Goal: Task Accomplishment & Management: Use online tool/utility

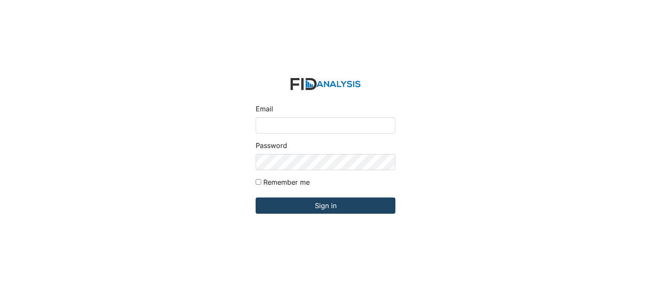
type input "[EMAIL_ADDRESS][DOMAIN_NAME]"
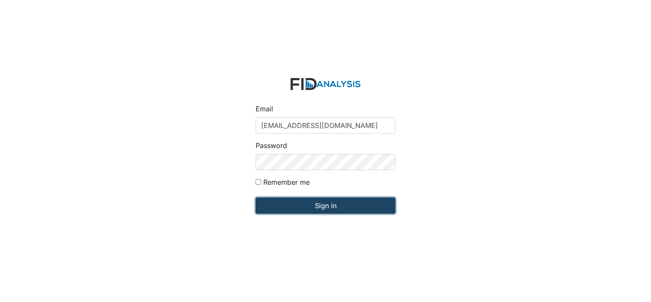
click at [272, 207] on input "Sign in" at bounding box center [326, 205] width 140 height 16
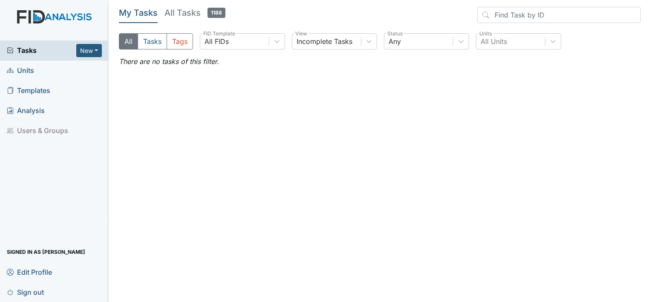
click at [23, 76] on span "Units" at bounding box center [20, 70] width 27 height 13
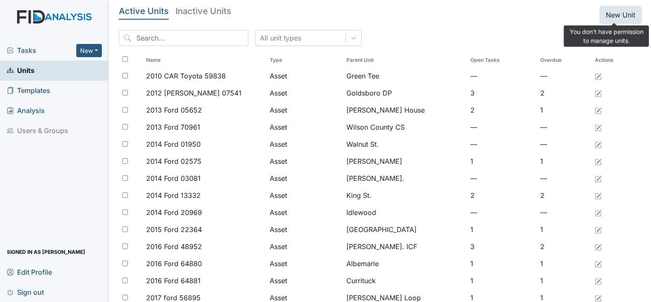
click at [606, 15] on button "New Unit" at bounding box center [620, 15] width 40 height 16
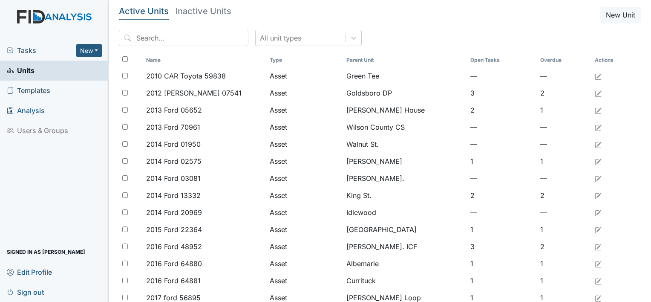
click at [32, 51] on span "Tasks" at bounding box center [41, 50] width 69 height 10
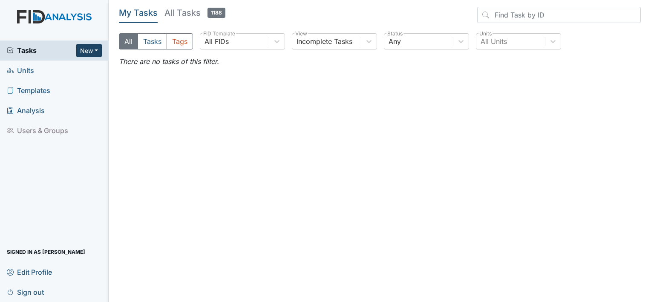
click at [89, 54] on button "New" at bounding box center [89, 50] width 26 height 13
click at [70, 72] on link "Form" at bounding box center [67, 68] width 67 height 14
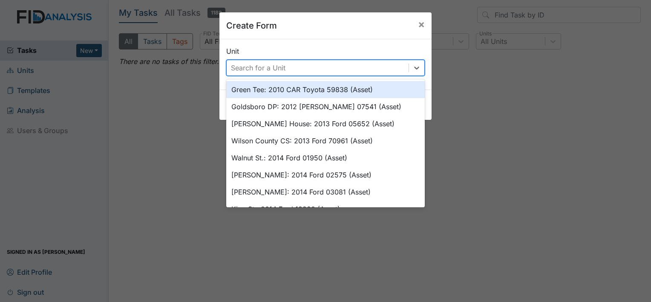
click at [269, 65] on div "Search for a Unit" at bounding box center [258, 68] width 55 height 10
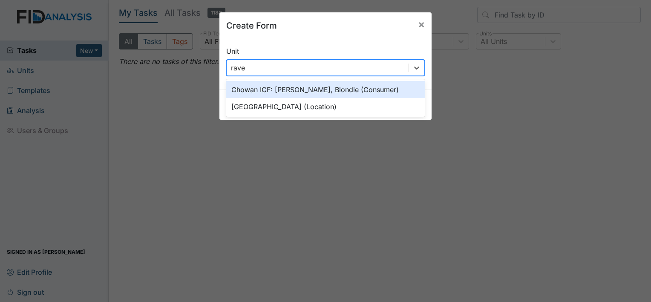
type input "raven"
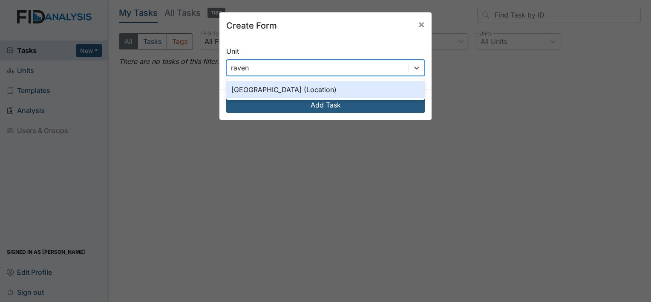
click at [259, 92] on div "Raven Ridge (Location)" at bounding box center [325, 89] width 198 height 17
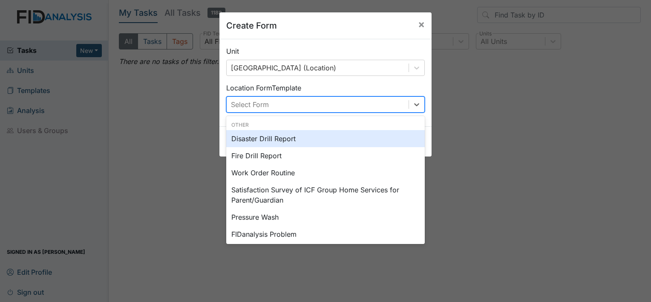
click at [278, 106] on div "Select Form" at bounding box center [318, 104] width 182 height 15
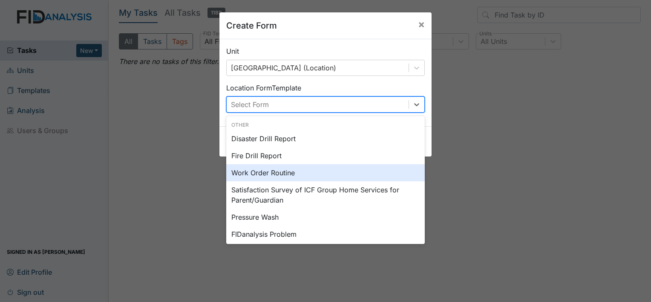
click at [266, 172] on div "Work Order Routine" at bounding box center [325, 172] width 198 height 17
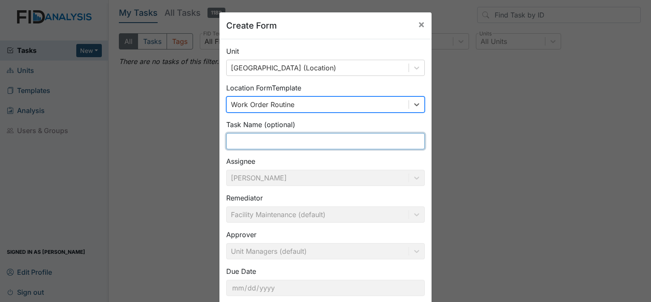
click at [280, 140] on input "text" at bounding box center [325, 141] width 198 height 16
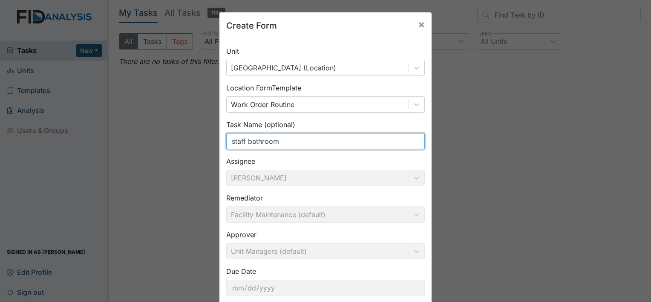
type input "staff bathroom"
click at [543, 169] on div "Create Form × Unit Raven Ridge (Location) Location Form Template Work Order Rou…" at bounding box center [325, 151] width 651 height 302
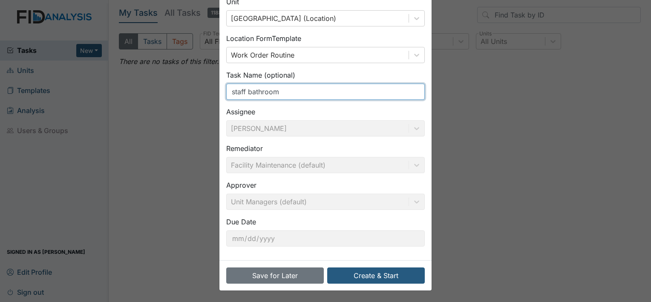
click at [293, 87] on input "staff bathroom" at bounding box center [325, 91] width 198 height 16
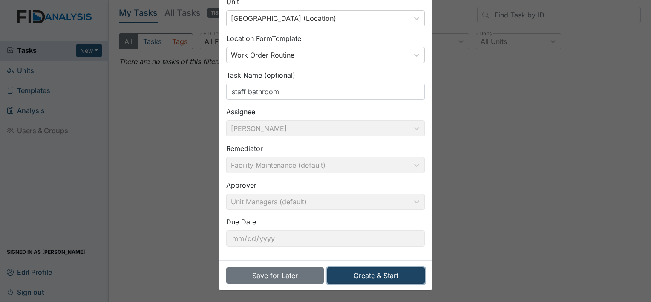
click at [356, 271] on button "Create & Start" at bounding box center [376, 275] width 98 height 16
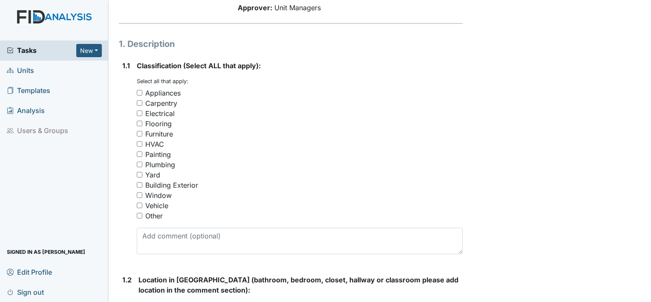
scroll to position [112, 0]
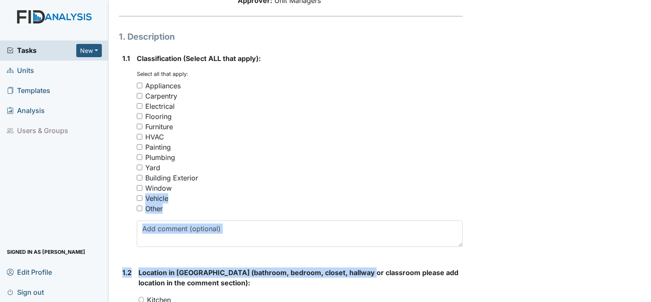
drag, startPoint x: 0, startPoint y: 0, endPoint x: 333, endPoint y: 187, distance: 382.1
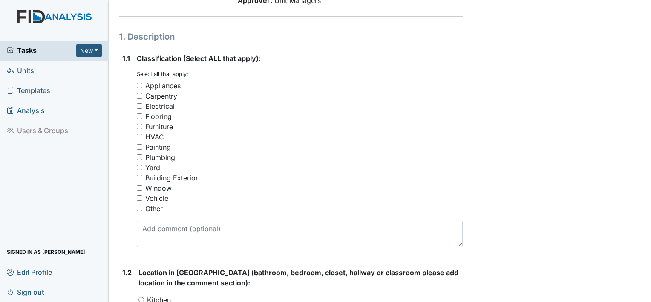
click at [141, 208] on input "Other" at bounding box center [140, 208] width 6 height 6
checkbox input "true"
click at [321, 164] on div "Yard" at bounding box center [300, 167] width 326 height 10
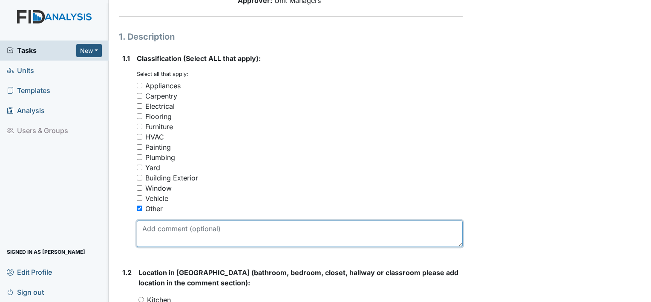
click at [178, 232] on textarea at bounding box center [300, 233] width 326 height 26
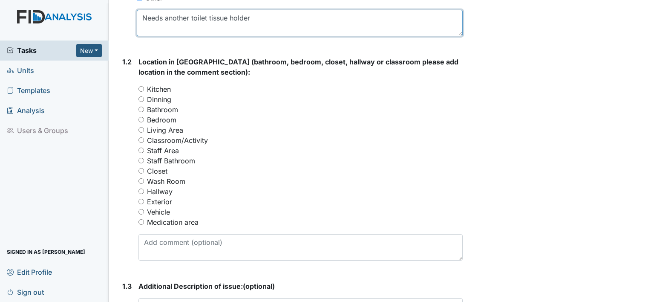
scroll to position [324, 0]
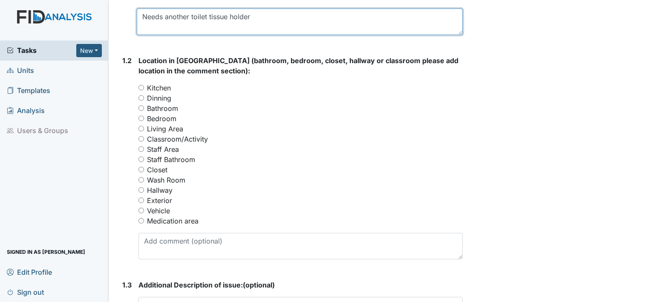
type textarea "Needs another toilet tissue holder"
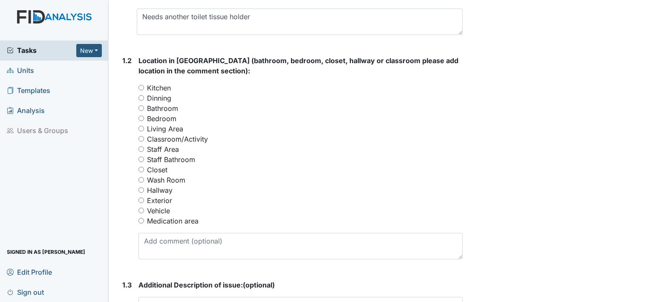
click at [142, 110] on div "Bathroom" at bounding box center [300, 108] width 324 height 10
click at [141, 108] on input "Bathroom" at bounding box center [141, 108] width 6 height 6
radio input "true"
click at [290, 116] on div "Bedroom" at bounding box center [300, 118] width 324 height 10
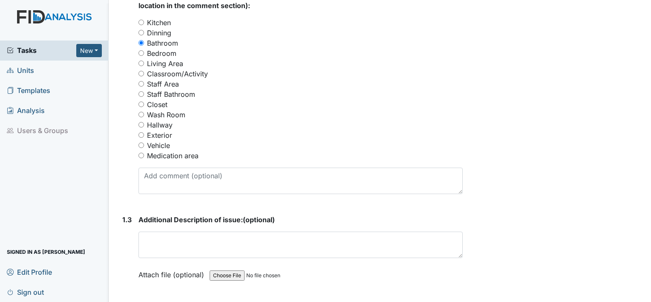
scroll to position [392, 0]
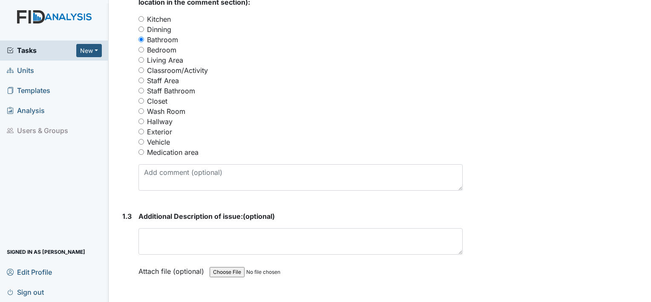
click at [143, 89] on input "Staff Bathroom" at bounding box center [141, 91] width 6 height 6
radio input "true"
click at [326, 89] on div "Staff Bathroom" at bounding box center [300, 91] width 324 height 10
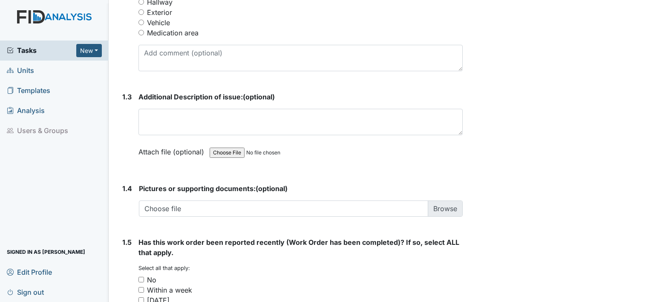
scroll to position [514, 0]
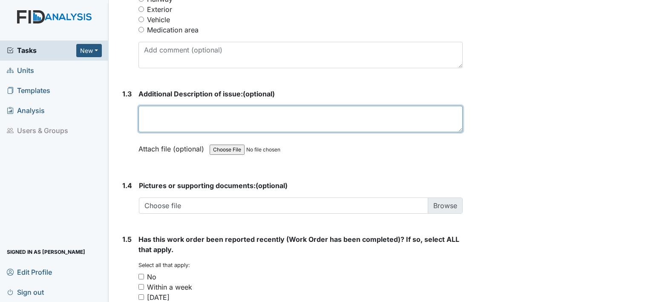
click at [154, 109] on textarea at bounding box center [300, 119] width 324 height 26
type textarea "toilet holder is coming off the wall"
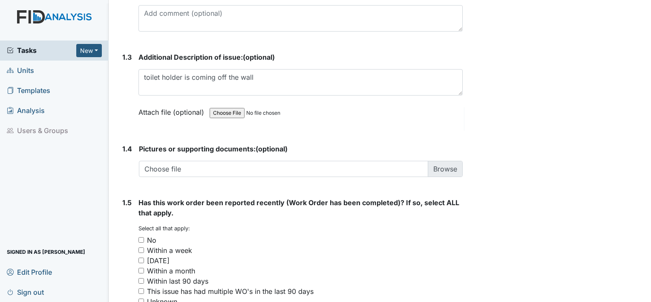
scroll to position [631, 0]
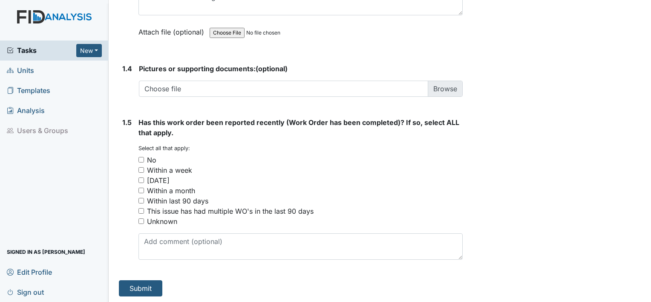
click at [141, 158] on input "No" at bounding box center [141, 160] width 6 height 6
checkbox input "true"
click at [146, 283] on button "Submit" at bounding box center [140, 288] width 43 height 16
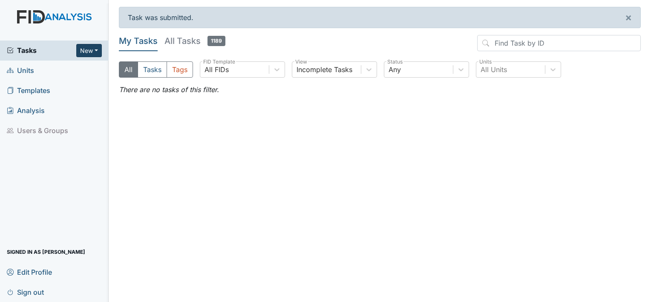
click at [83, 54] on button "New" at bounding box center [89, 50] width 26 height 13
click at [75, 69] on link "Form" at bounding box center [67, 68] width 67 height 14
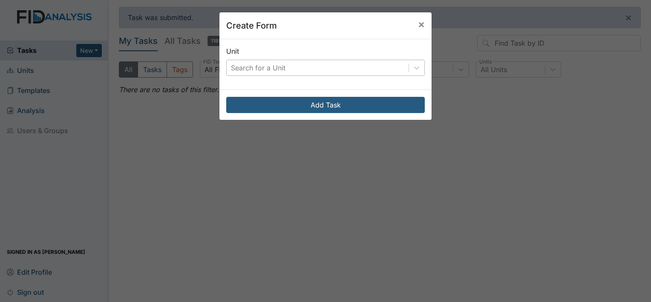
click at [290, 67] on div "Search for a Unit" at bounding box center [318, 67] width 182 height 15
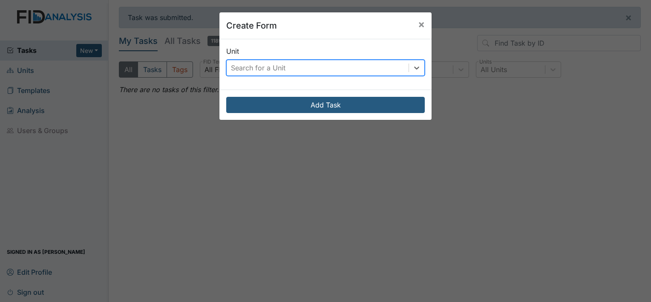
click at [280, 72] on div "Search for a Unit" at bounding box center [258, 68] width 55 height 10
click at [278, 65] on div "Search for a Unit" at bounding box center [258, 68] width 55 height 10
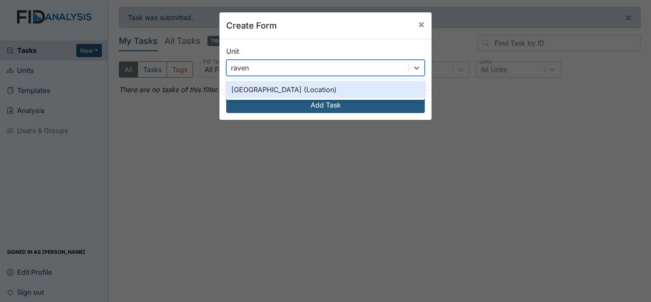
type input "raven"
click at [267, 88] on div "[GEOGRAPHIC_DATA] (Location)" at bounding box center [325, 89] width 198 height 17
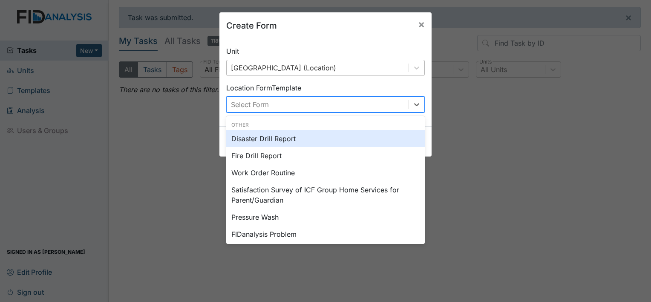
click at [273, 104] on div "Select Form" at bounding box center [318, 104] width 182 height 15
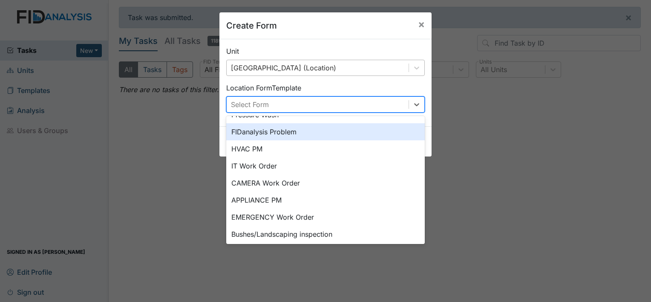
scroll to position [106, 0]
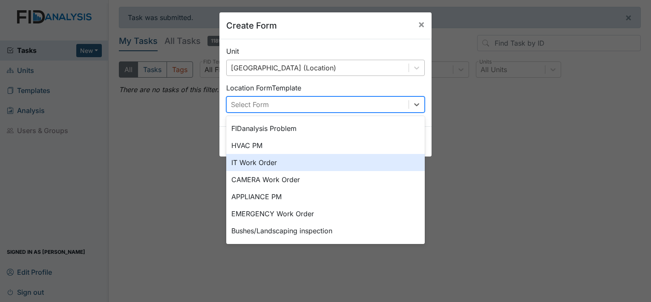
click at [302, 160] on div "IT Work Order" at bounding box center [325, 162] width 198 height 17
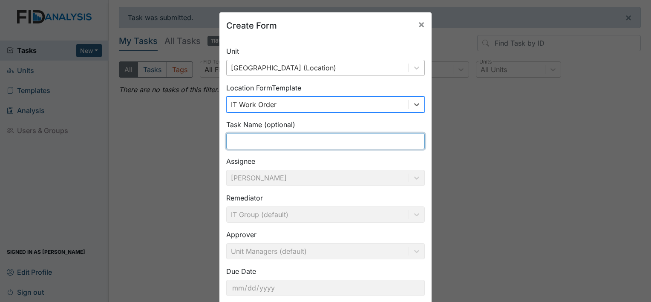
click at [274, 143] on input "text" at bounding box center [325, 141] width 198 height 16
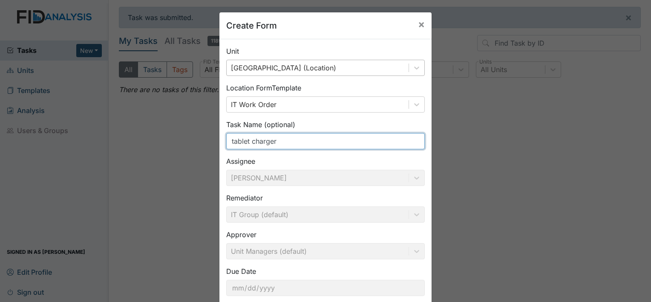
type input "tablet charger"
click at [536, 187] on div "Create Form × Unit Raven Ridge (Location) Location Form Template IT Work Order …" at bounding box center [325, 151] width 651 height 302
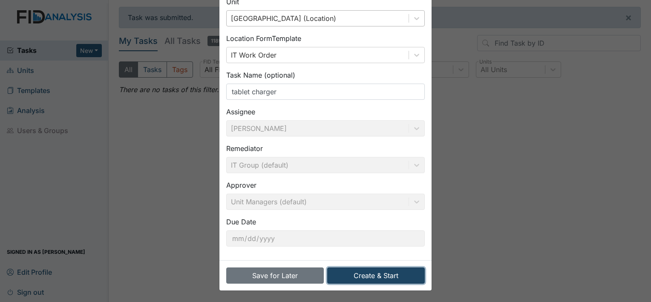
click at [403, 276] on button "Create & Start" at bounding box center [376, 275] width 98 height 16
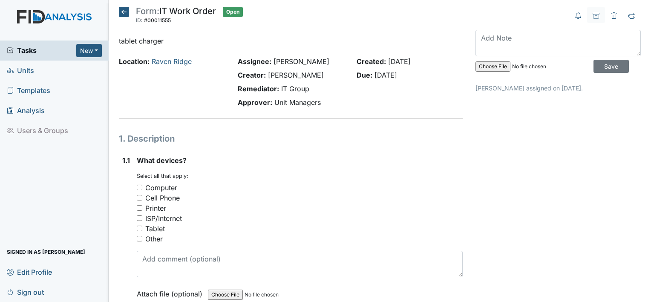
click at [137, 237] on input "Other" at bounding box center [140, 238] width 6 height 6
checkbox input "true"
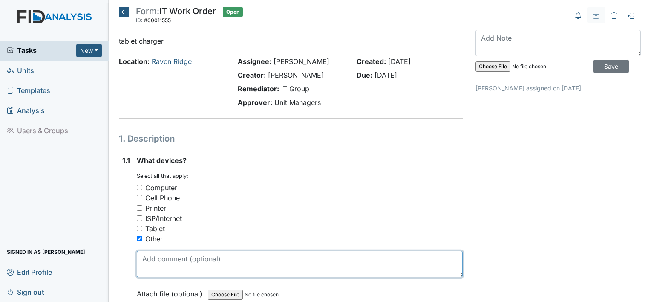
click at [155, 257] on textarea at bounding box center [300, 263] width 326 height 26
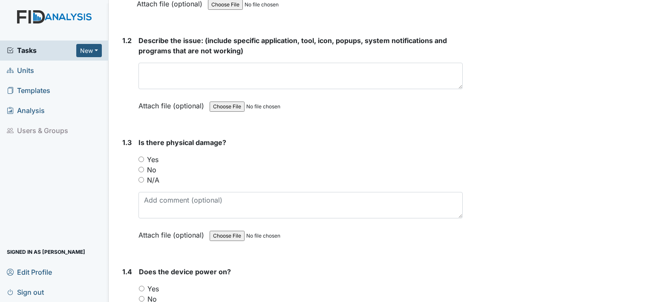
scroll to position [295, 0]
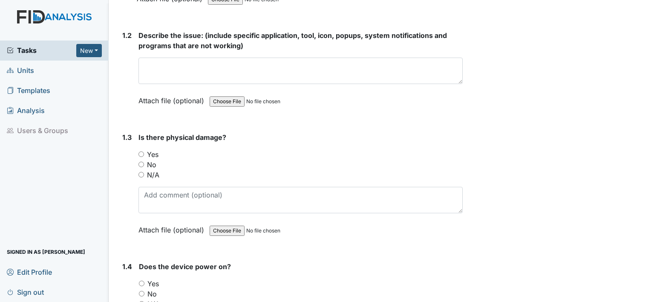
type textarea "tablet charger"
click at [143, 153] on input "Yes" at bounding box center [141, 154] width 6 height 6
radio input "true"
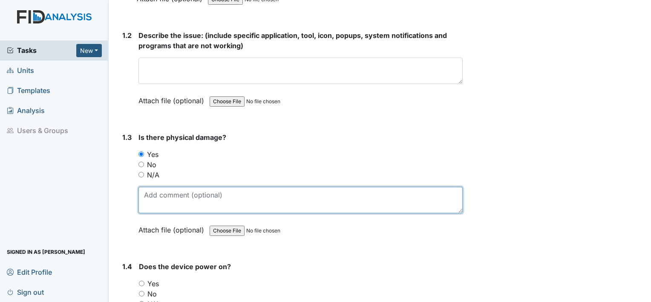
click at [164, 191] on textarea at bounding box center [300, 200] width 324 height 26
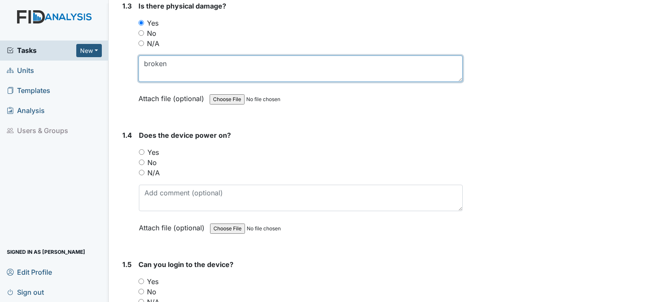
scroll to position [429, 0]
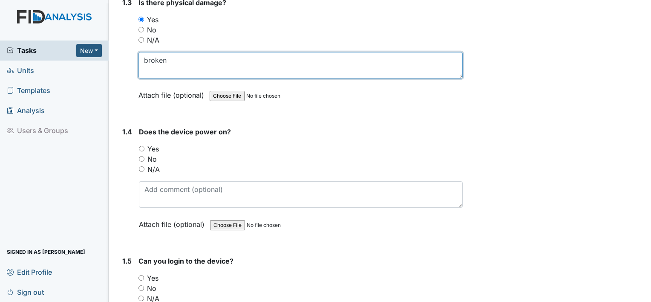
type textarea "broken"
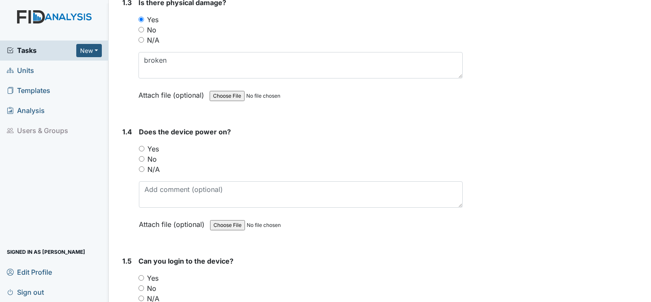
click at [143, 168] on input "N/A" at bounding box center [142, 169] width 6 height 6
radio input "true"
click at [140, 146] on input "Yes" at bounding box center [142, 149] width 6 height 6
radio input "true"
click at [142, 167] on input "N/A" at bounding box center [142, 169] width 6 height 6
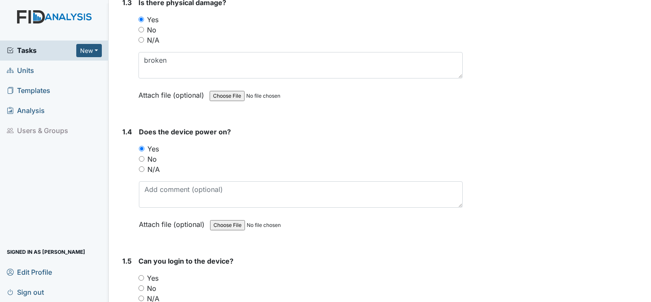
radio input "true"
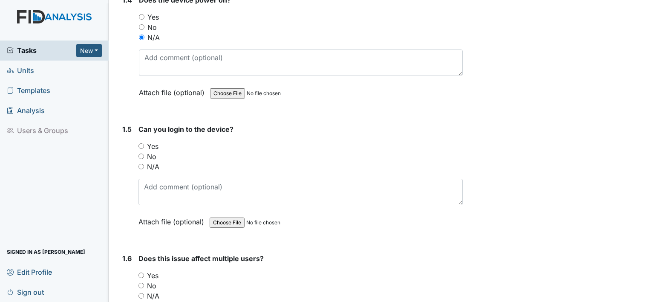
click at [139, 166] on input "N/A" at bounding box center [141, 167] width 6 height 6
radio input "true"
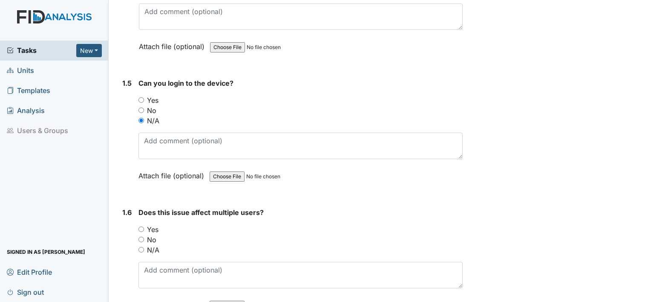
scroll to position [661, 0]
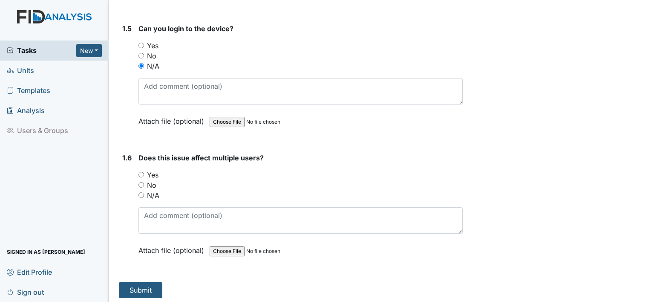
click at [140, 172] on input "Yes" at bounding box center [141, 175] width 6 height 6
radio input "true"
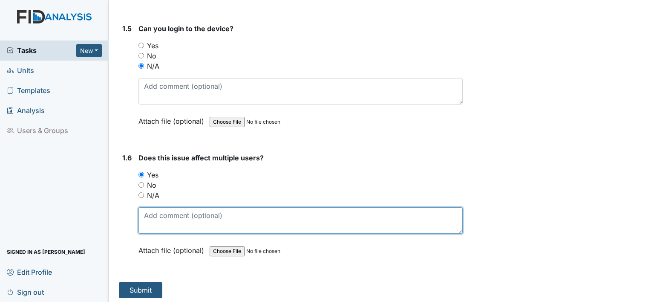
click at [156, 207] on textarea at bounding box center [300, 220] width 324 height 26
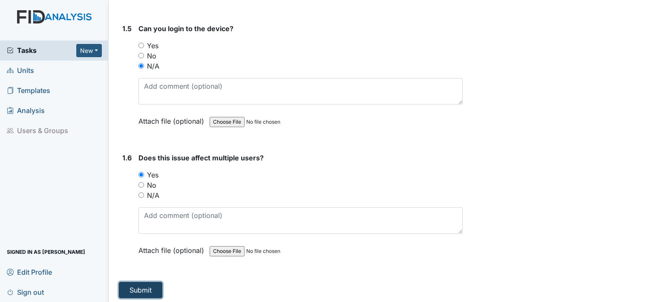
click at [147, 284] on button "Submit" at bounding box center [140, 289] width 43 height 16
click at [140, 284] on button "Submit" at bounding box center [140, 289] width 43 height 16
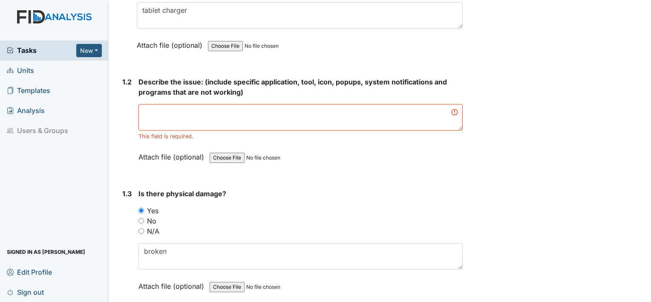
scroll to position [244, 0]
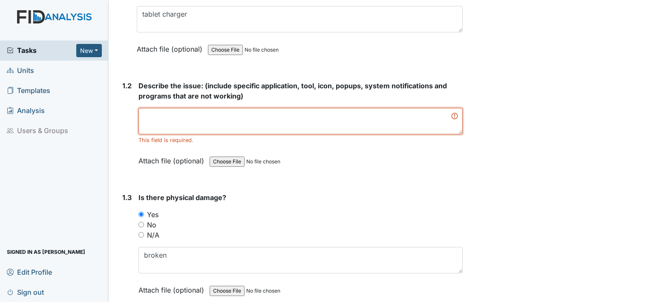
click at [231, 123] on textarea at bounding box center [300, 121] width 324 height 26
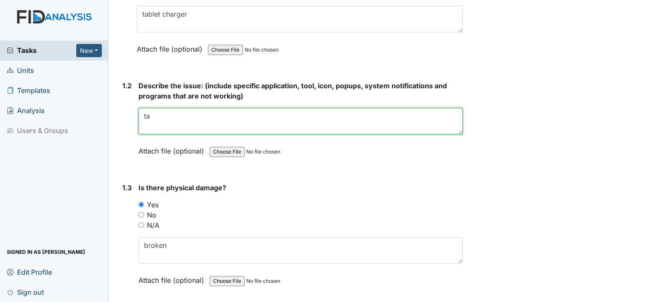
type textarea "t"
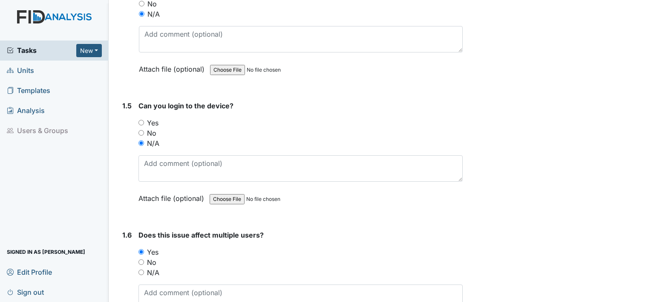
scroll to position [661, 0]
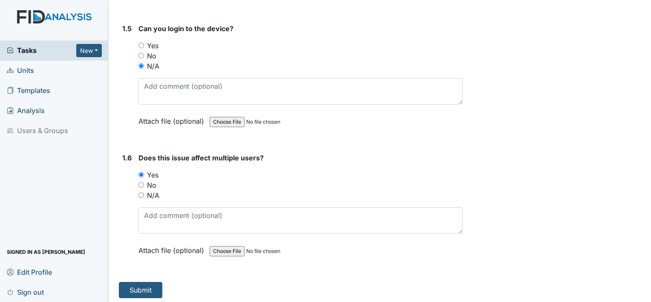
type textarea "charger piece broke off inside the tablet, but staff was able to get it out"
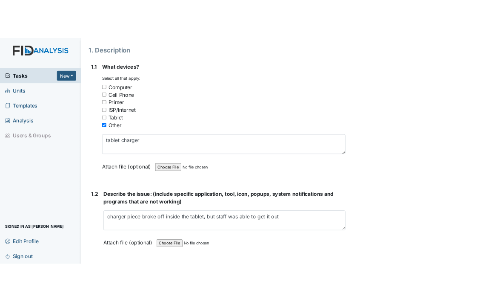
scroll to position [121, 0]
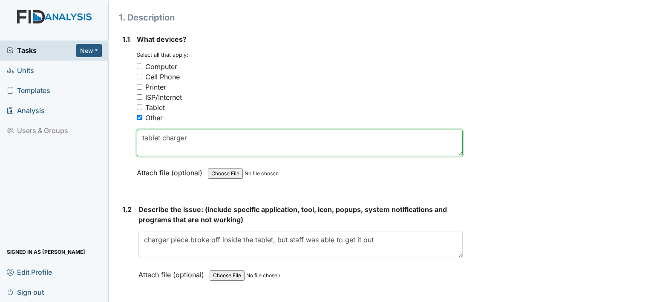
click at [211, 139] on textarea "tablet charger" at bounding box center [300, 142] width 326 height 26
type textarea "t"
type textarea "need a new charger for tablet"
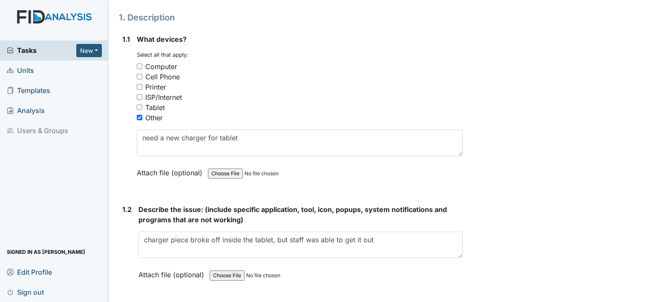
scroll to position [152, 0]
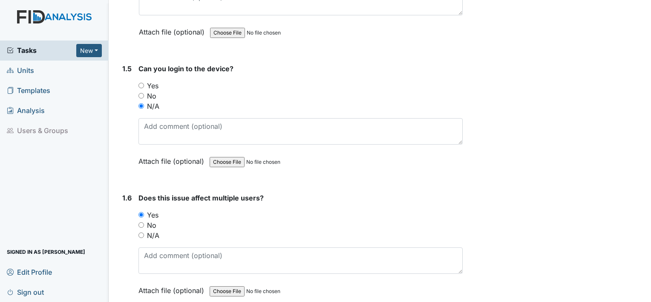
scroll to position [661, 0]
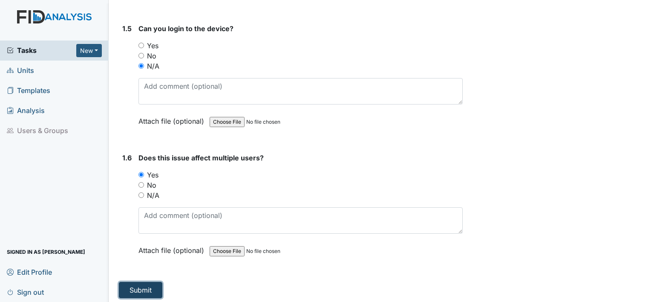
click at [141, 289] on button "Submit" at bounding box center [140, 289] width 43 height 16
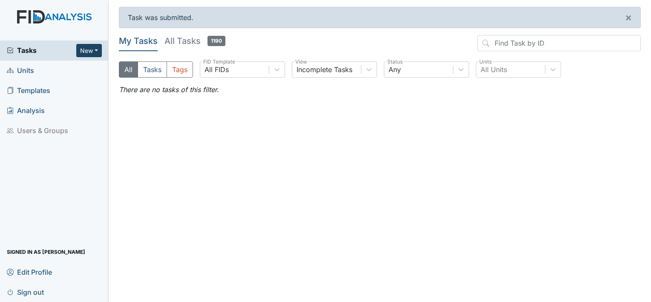
click at [86, 47] on button "New" at bounding box center [89, 50] width 26 height 13
click at [55, 69] on link "Form" at bounding box center [67, 68] width 67 height 14
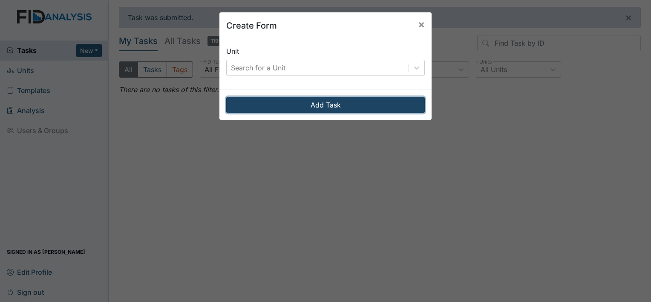
click at [333, 101] on button "Add Task" at bounding box center [325, 105] width 198 height 16
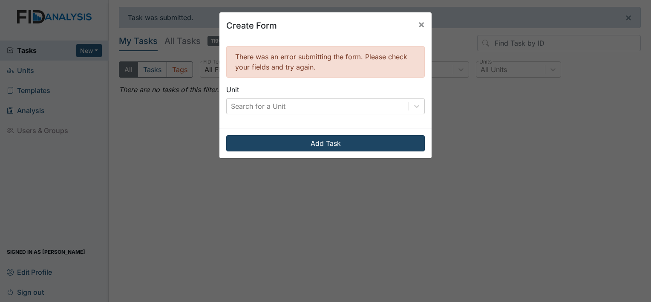
click at [411, 29] on button "×" at bounding box center [421, 24] width 20 height 24
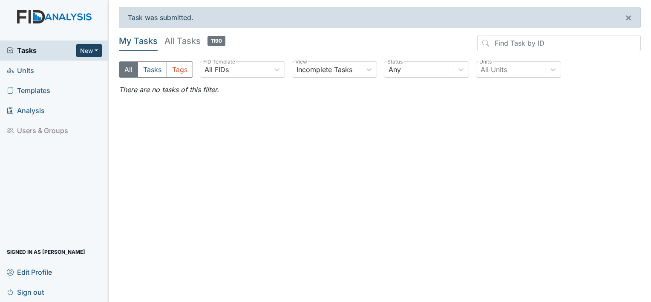
click at [87, 50] on button "New" at bounding box center [89, 50] width 26 height 13
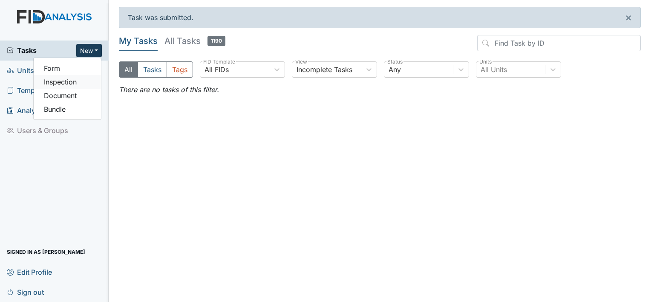
click at [67, 82] on link "Inspection" at bounding box center [67, 82] width 67 height 14
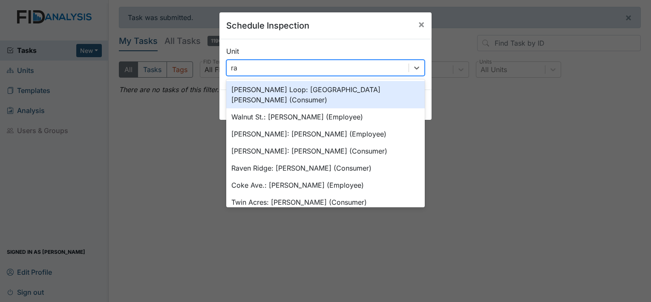
type input "rav"
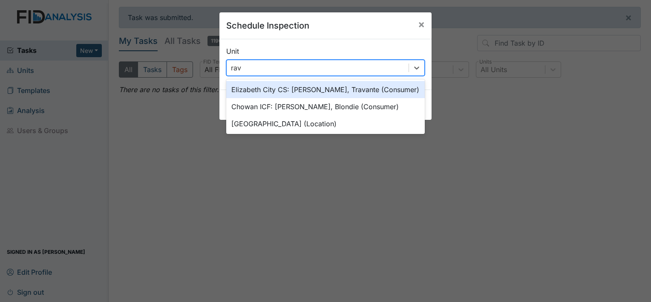
click at [266, 125] on div "[GEOGRAPHIC_DATA] (Location)" at bounding box center [325, 123] width 198 height 17
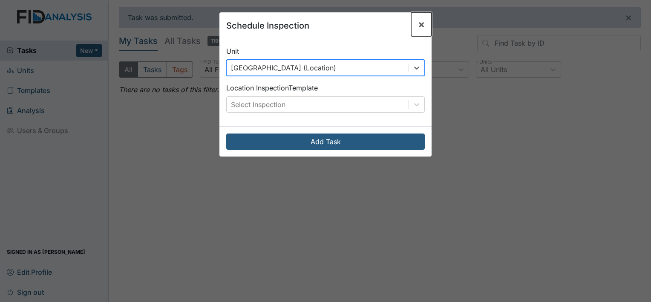
click at [420, 24] on span "×" at bounding box center [421, 24] width 7 height 12
